Goal: Book appointment/travel/reservation

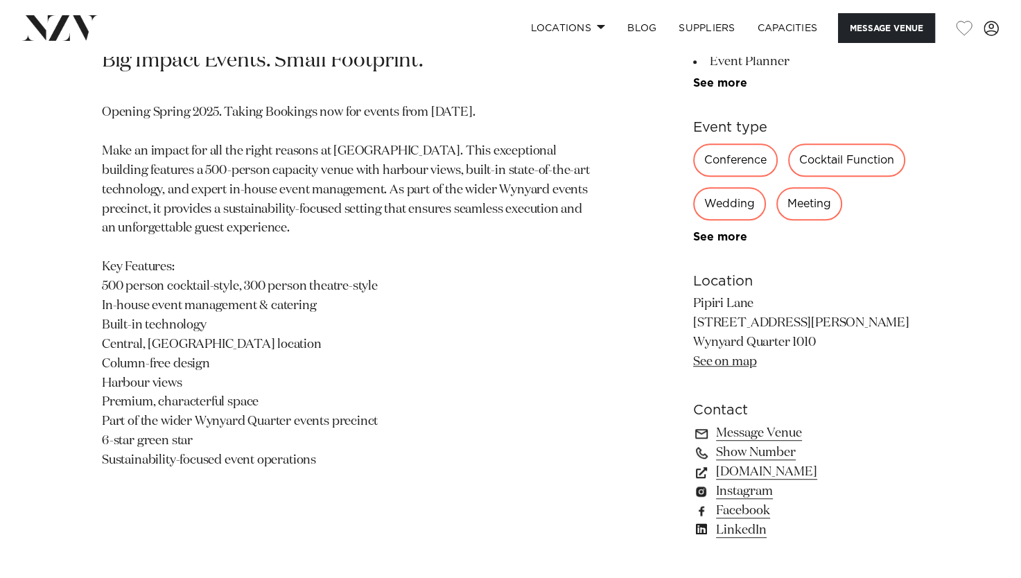
scroll to position [693, 0]
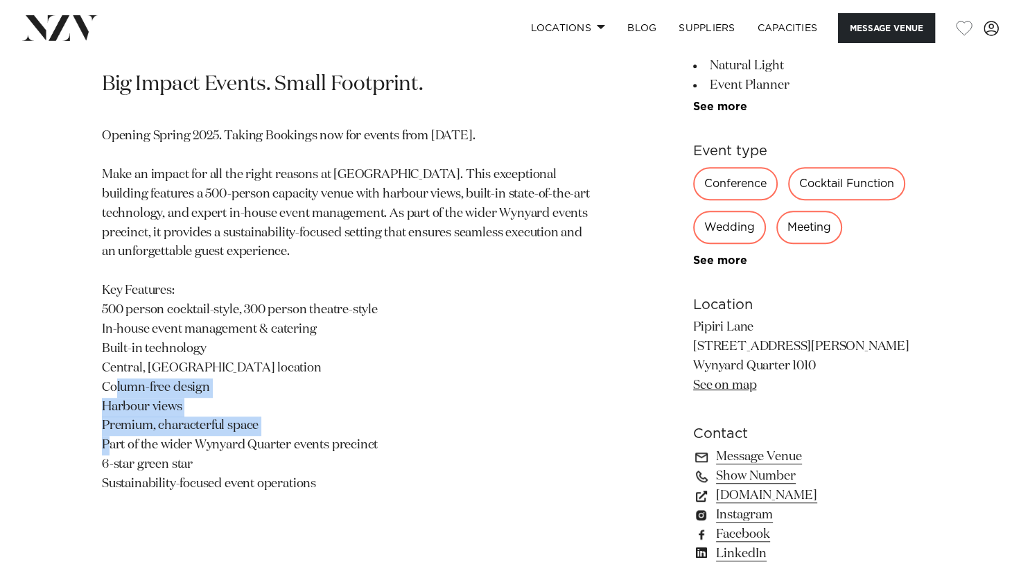
drag, startPoint x: 114, startPoint y: 386, endPoint x: 266, endPoint y: 425, distance: 157.3
click at [266, 425] on div "Auckland Pipiri Lane by Precinct Flex Big Impact Events. Small Footprint. Openi…" at bounding box center [510, 238] width 999 height 683
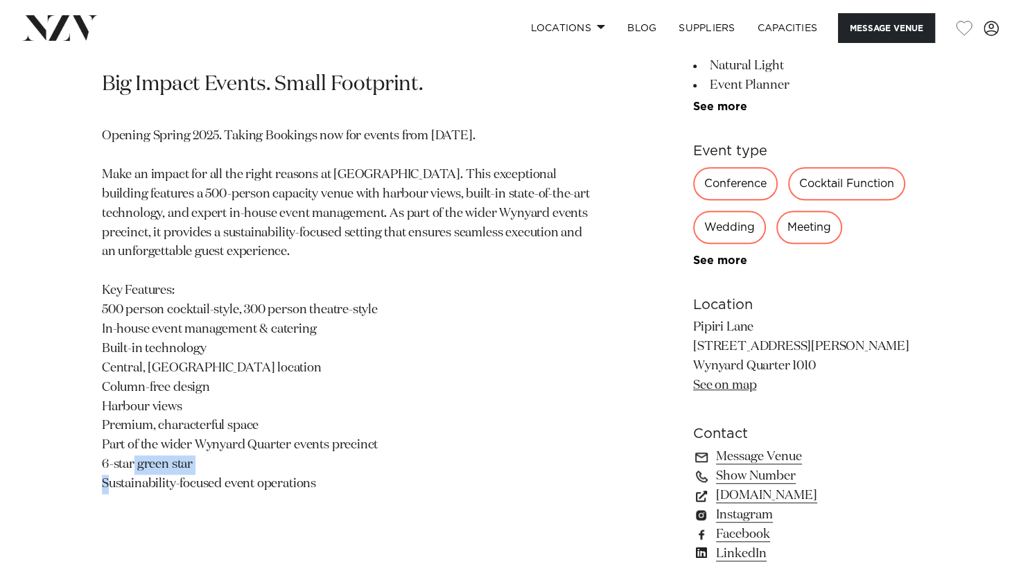
drag, startPoint x: 266, startPoint y: 425, endPoint x: 122, endPoint y: 466, distance: 150.0
click at [122, 466] on p "Opening Spring 2025. Taking Bookings now for events from [DATE]. Make an impact…" at bounding box center [348, 310] width 493 height 367
drag, startPoint x: 122, startPoint y: 466, endPoint x: 253, endPoint y: 473, distance: 131.1
click at [263, 473] on p "Opening Spring 2025. Taking Bookings now for events from [DATE]. Make an impact…" at bounding box center [348, 310] width 493 height 367
click at [108, 464] on p "Opening Spring 2025. Taking Bookings now for events from [DATE]. Make an impact…" at bounding box center [348, 310] width 493 height 367
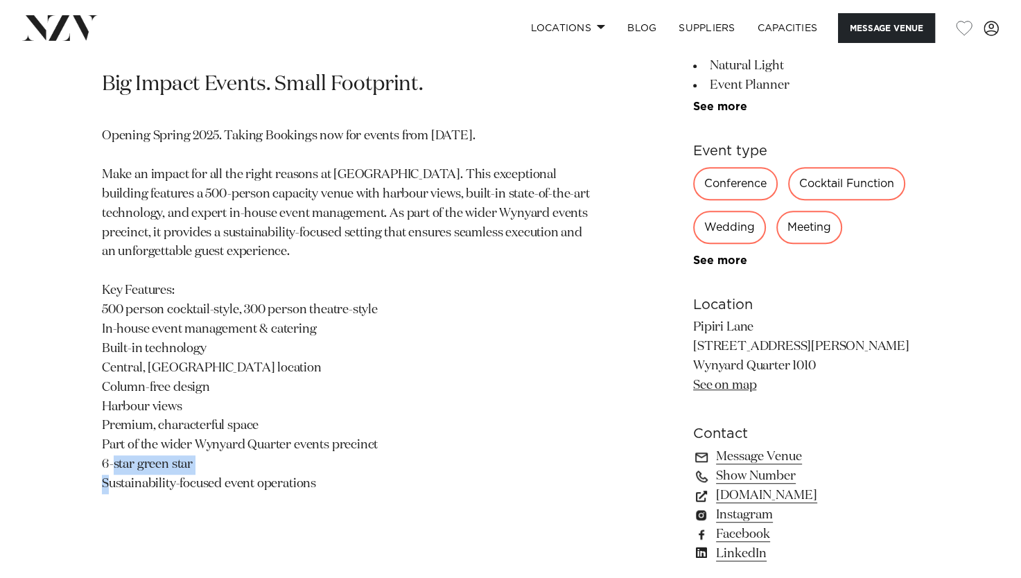
drag, startPoint x: 100, startPoint y: 463, endPoint x: 202, endPoint y: 467, distance: 102.0
click at [202, 467] on div "Auckland Pipiri Lane by Precinct Flex Big Impact Events. Small Footprint. Openi…" at bounding box center [510, 238] width 999 height 683
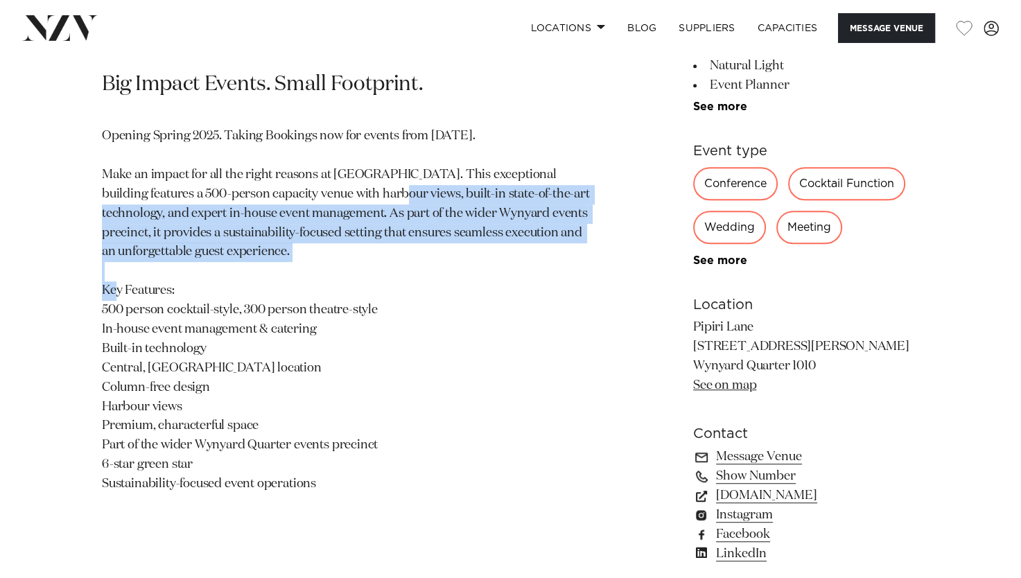
drag, startPoint x: 305, startPoint y: 250, endPoint x: 280, endPoint y: 195, distance: 60.2
click at [280, 195] on p "Opening Spring 2025. Taking Bookings now for events from [DATE]. Make an impact…" at bounding box center [348, 310] width 493 height 367
copy p "harbour views, built-in state-of-the-art technology, and expert in-house event …"
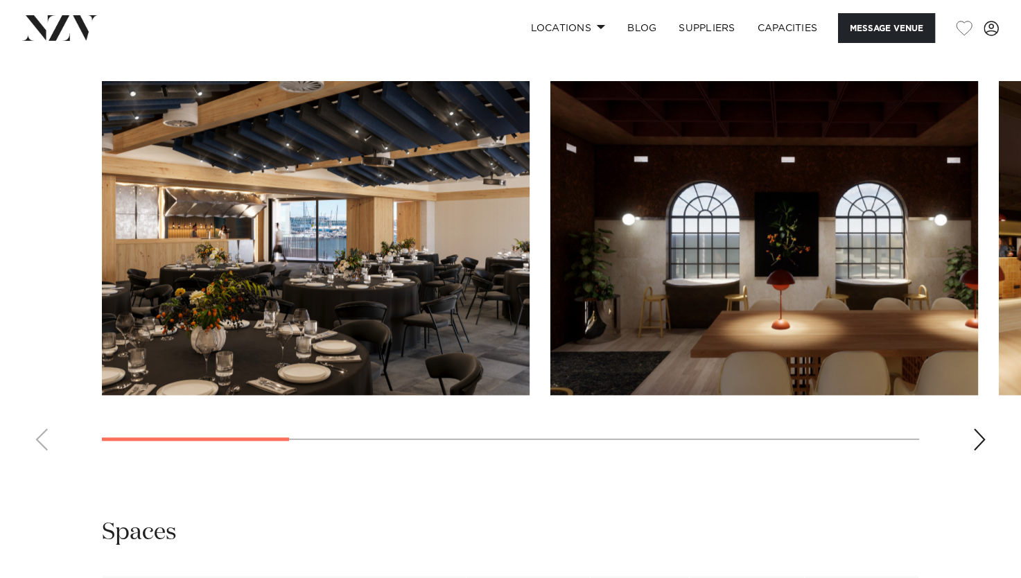
scroll to position [1317, 0]
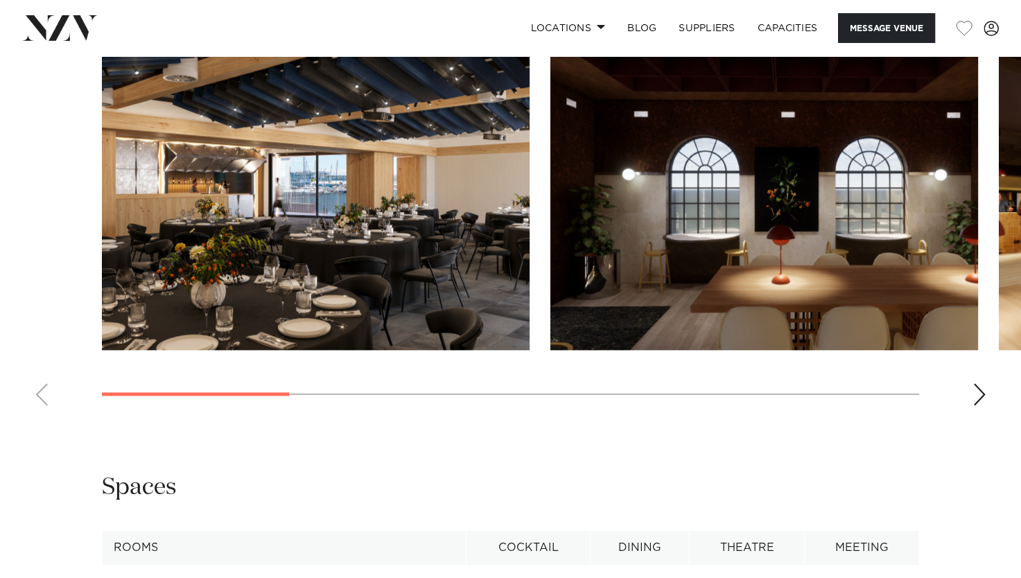
click at [980, 396] on div "Next slide" at bounding box center [979, 394] width 14 height 22
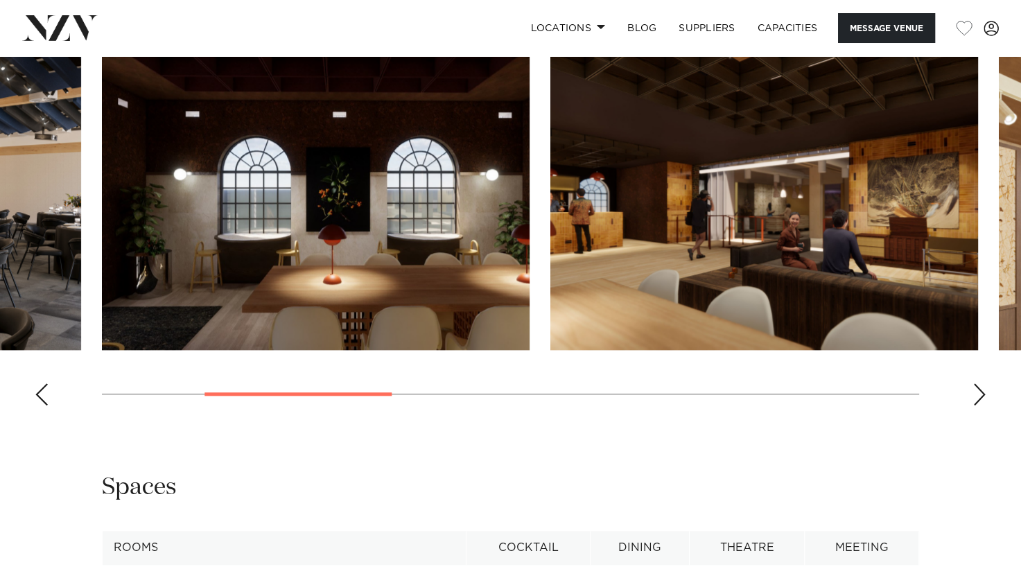
click at [981, 393] on div "Next slide" at bounding box center [979, 394] width 14 height 22
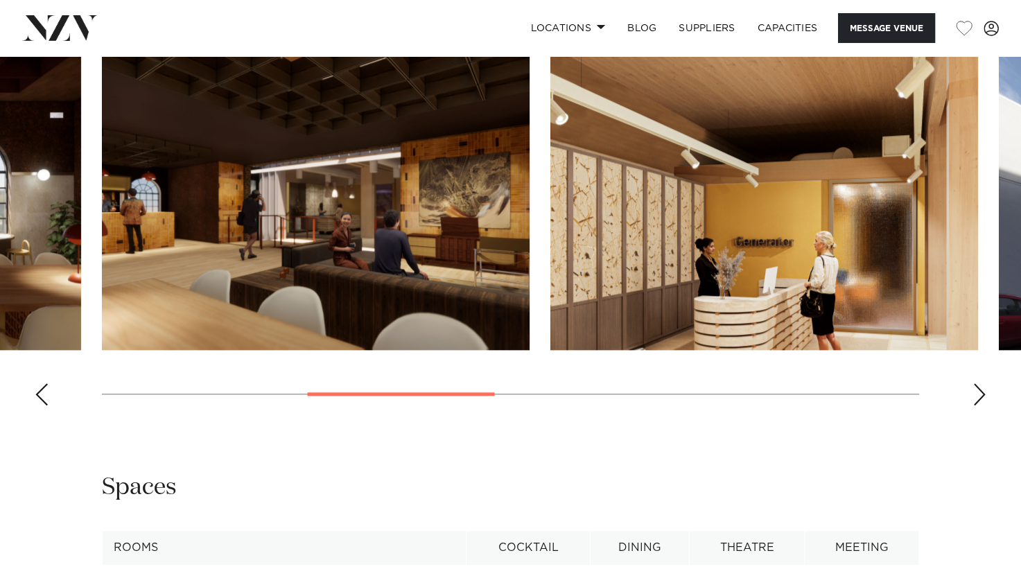
click at [981, 393] on div "Next slide" at bounding box center [979, 394] width 14 height 22
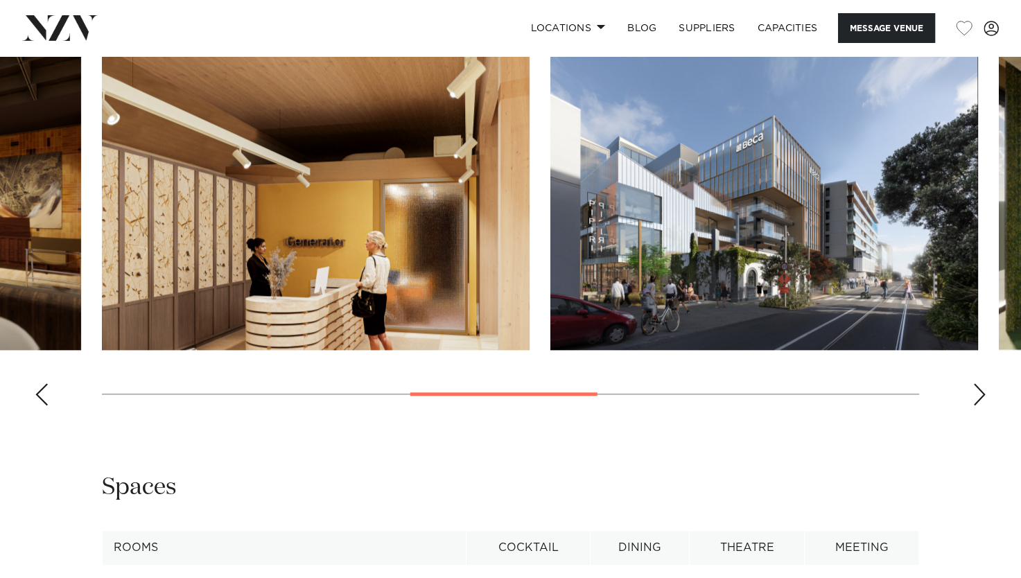
click at [981, 393] on div "Next slide" at bounding box center [979, 394] width 14 height 22
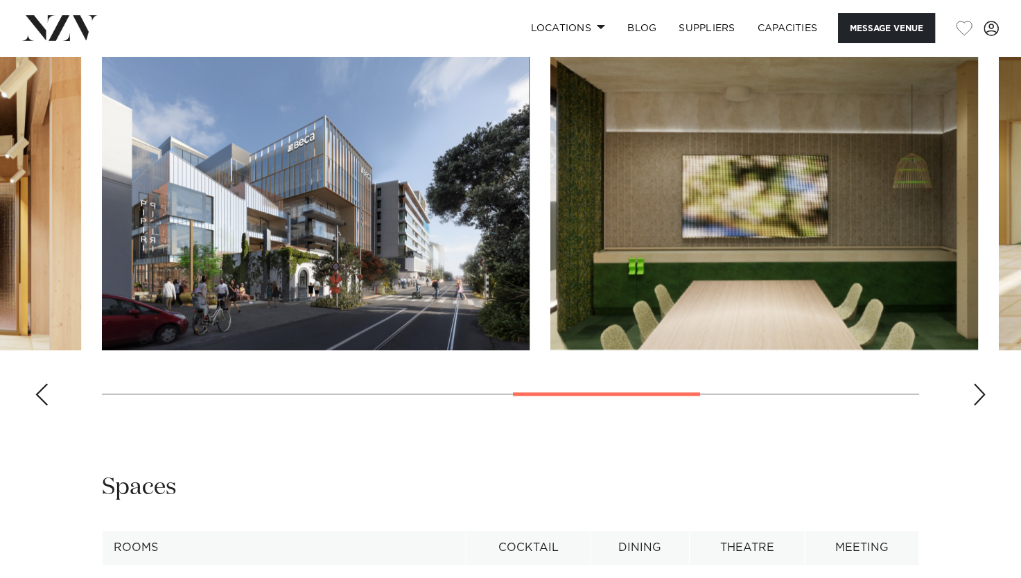
click at [981, 393] on div "Next slide" at bounding box center [979, 394] width 14 height 22
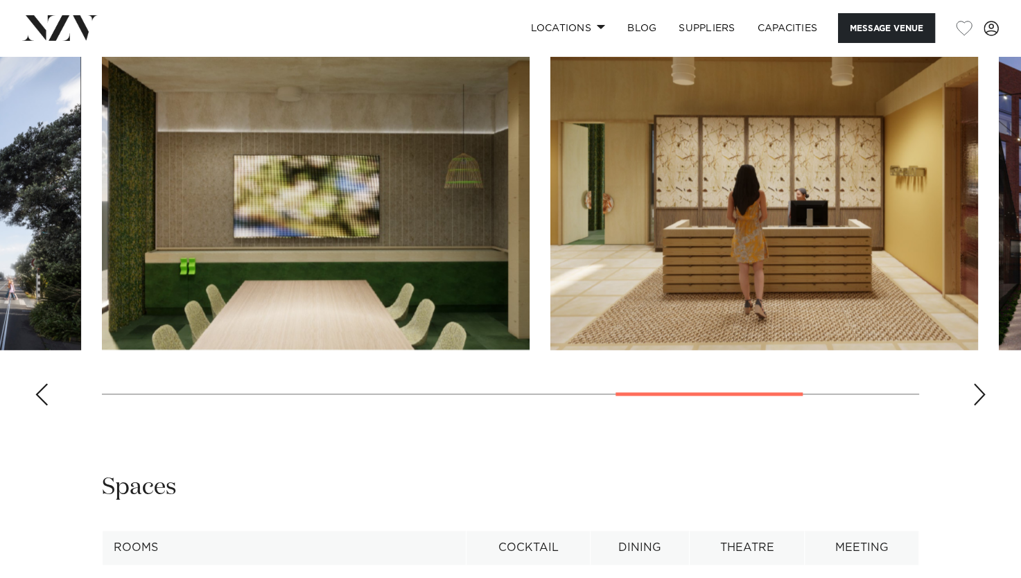
click at [981, 393] on div "Next slide" at bounding box center [979, 394] width 14 height 22
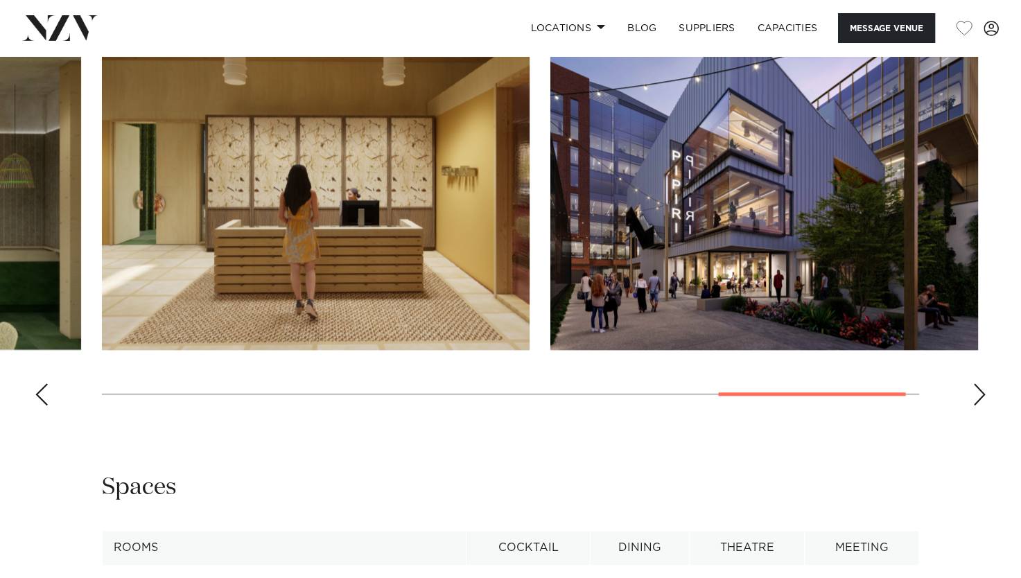
click at [981, 393] on div "Next slide" at bounding box center [979, 394] width 14 height 22
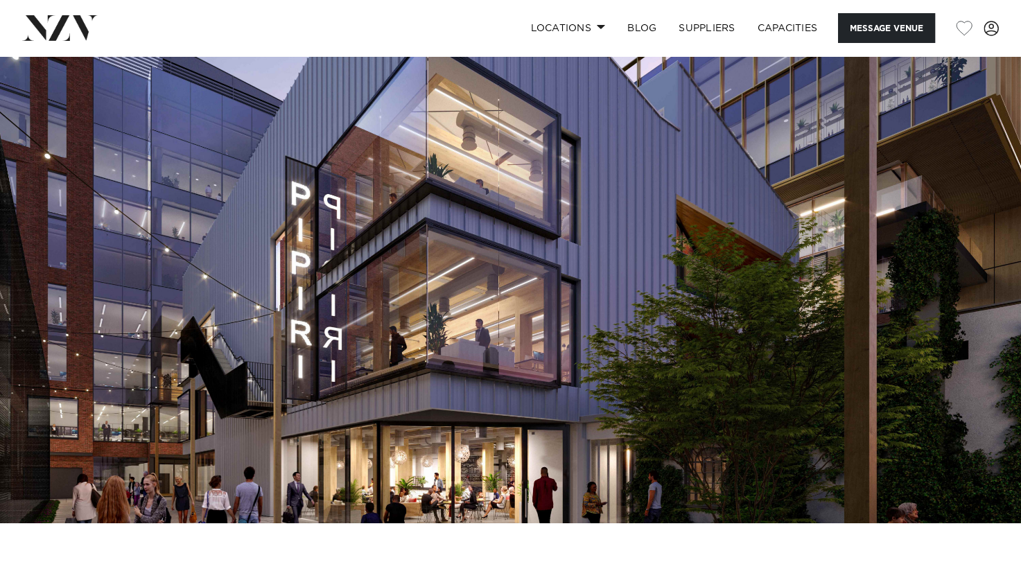
scroll to position [0, 0]
